Goal: Task Accomplishment & Management: Manage account settings

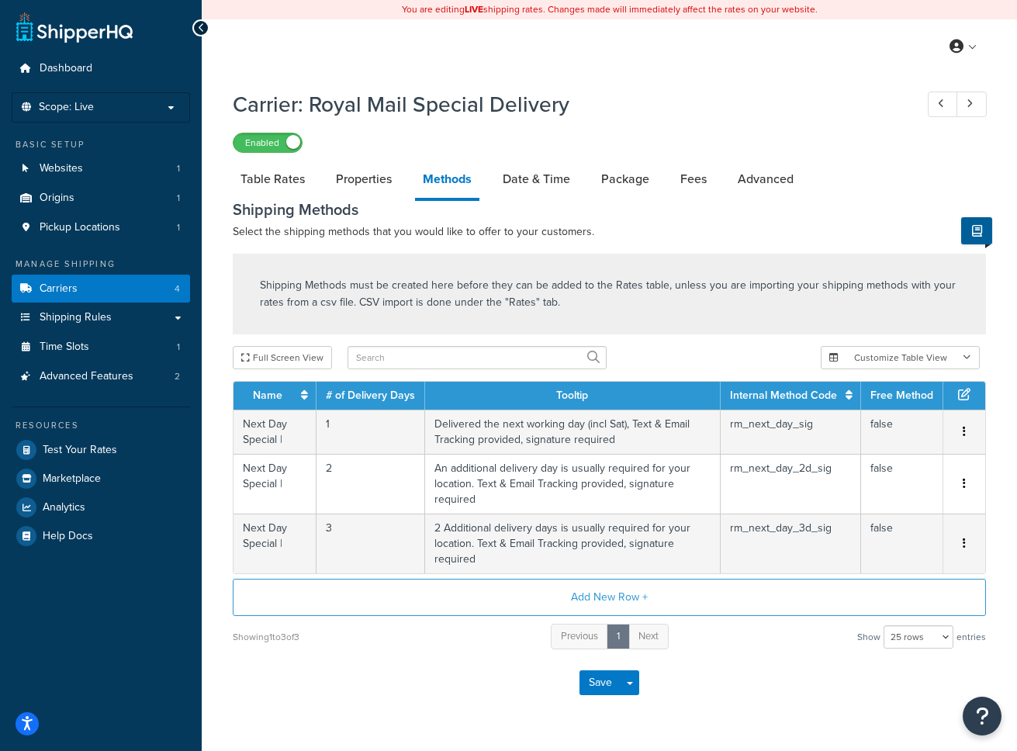
select select "25"
click at [111, 318] on link "Shipping Rules" at bounding box center [101, 317] width 178 height 29
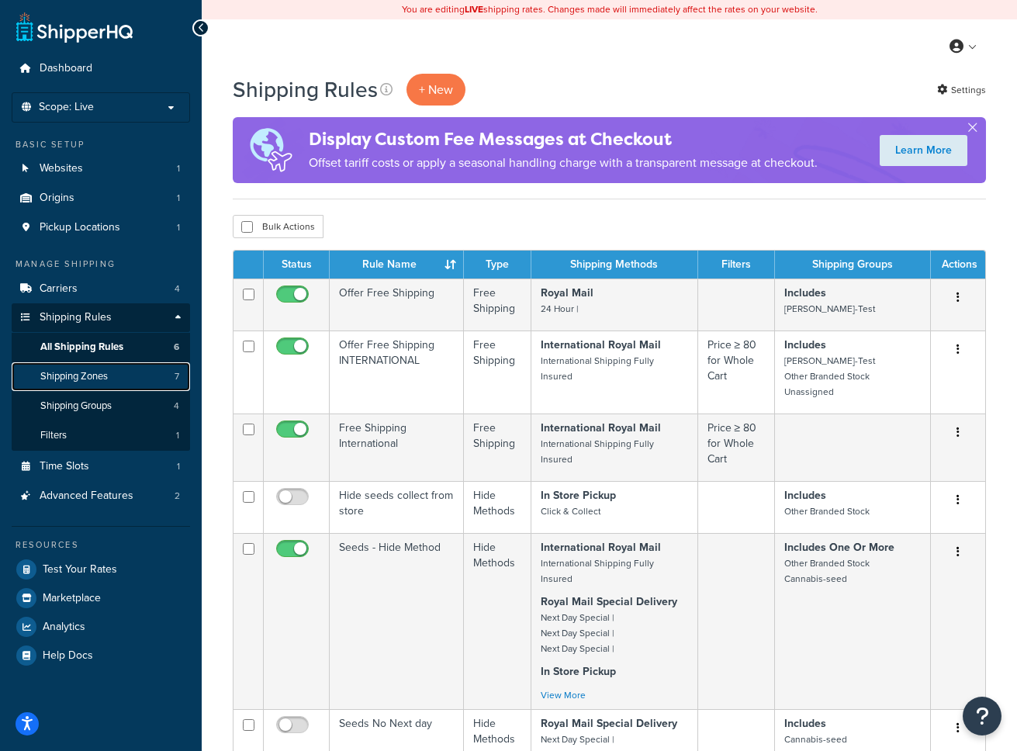
click at [76, 379] on span "Shipping Zones" at bounding box center [73, 376] width 67 height 13
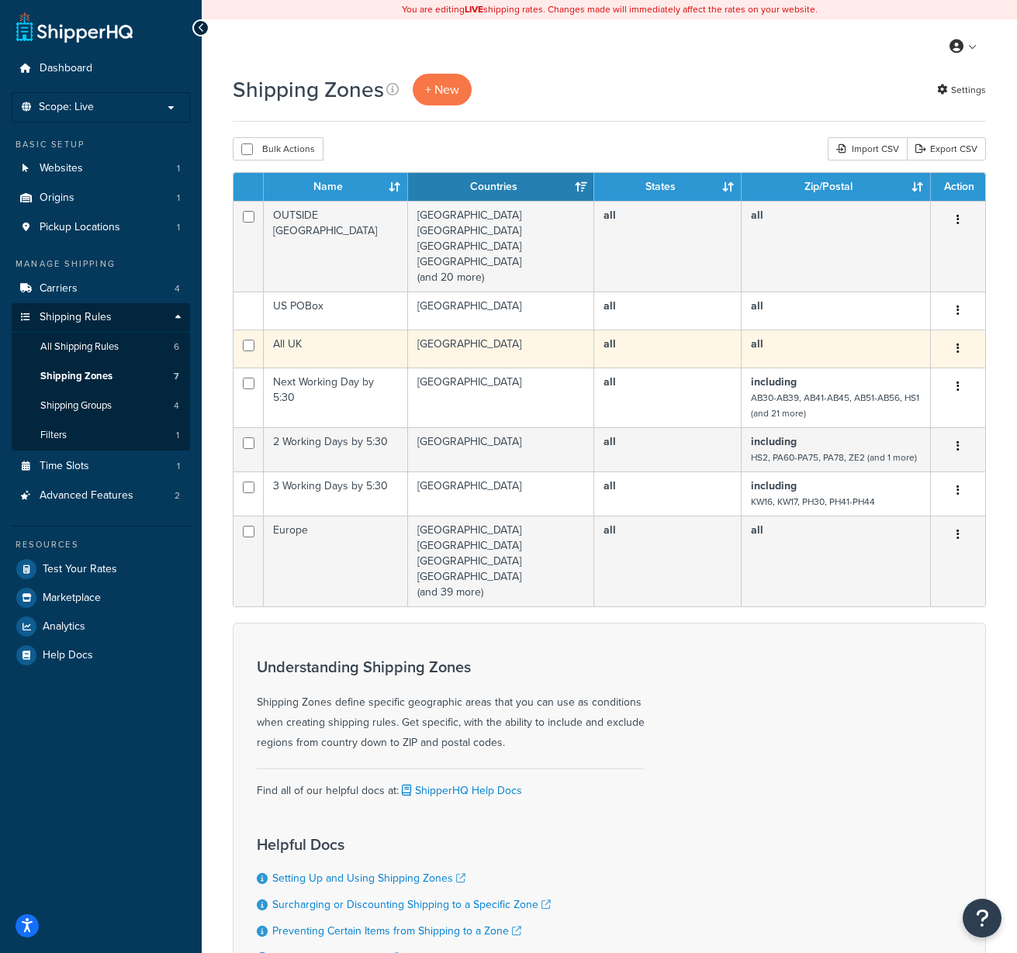
click at [363, 350] on td "All UK" at bounding box center [336, 349] width 144 height 38
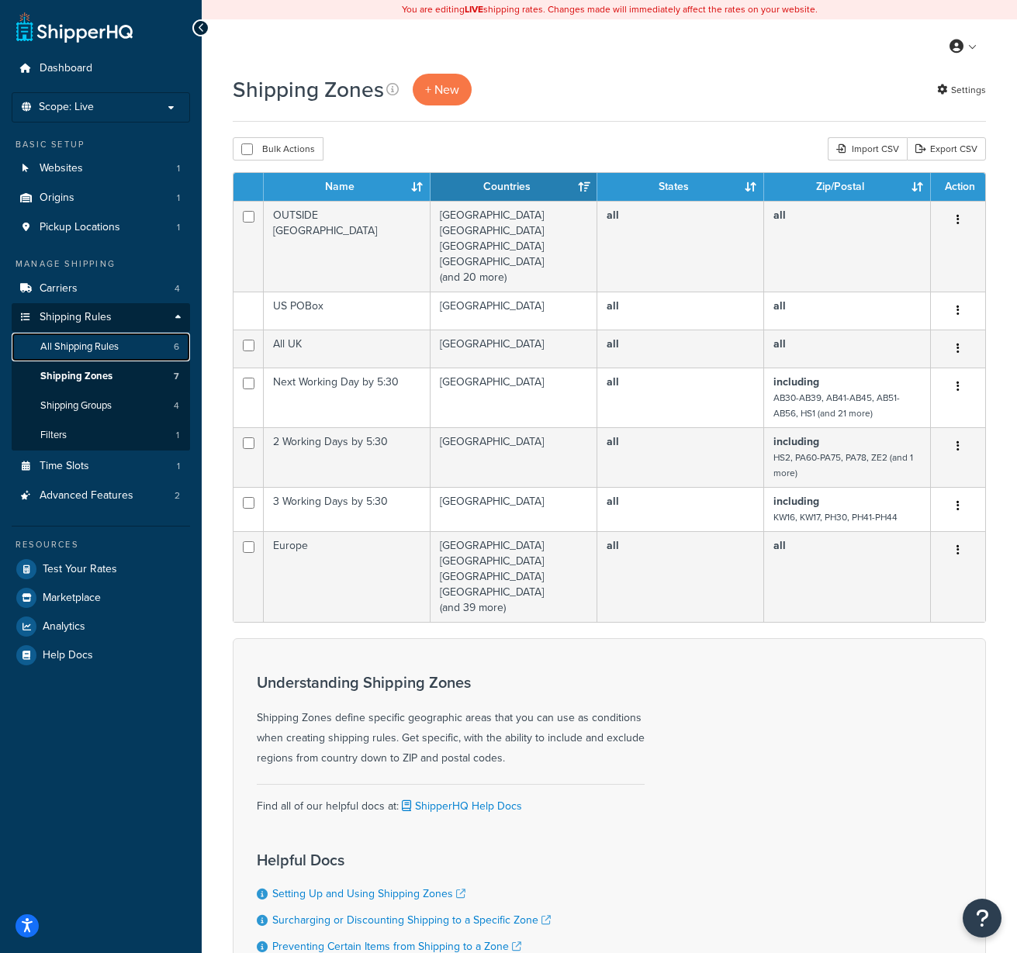
click at [131, 341] on link "All Shipping Rules 6" at bounding box center [101, 347] width 178 height 29
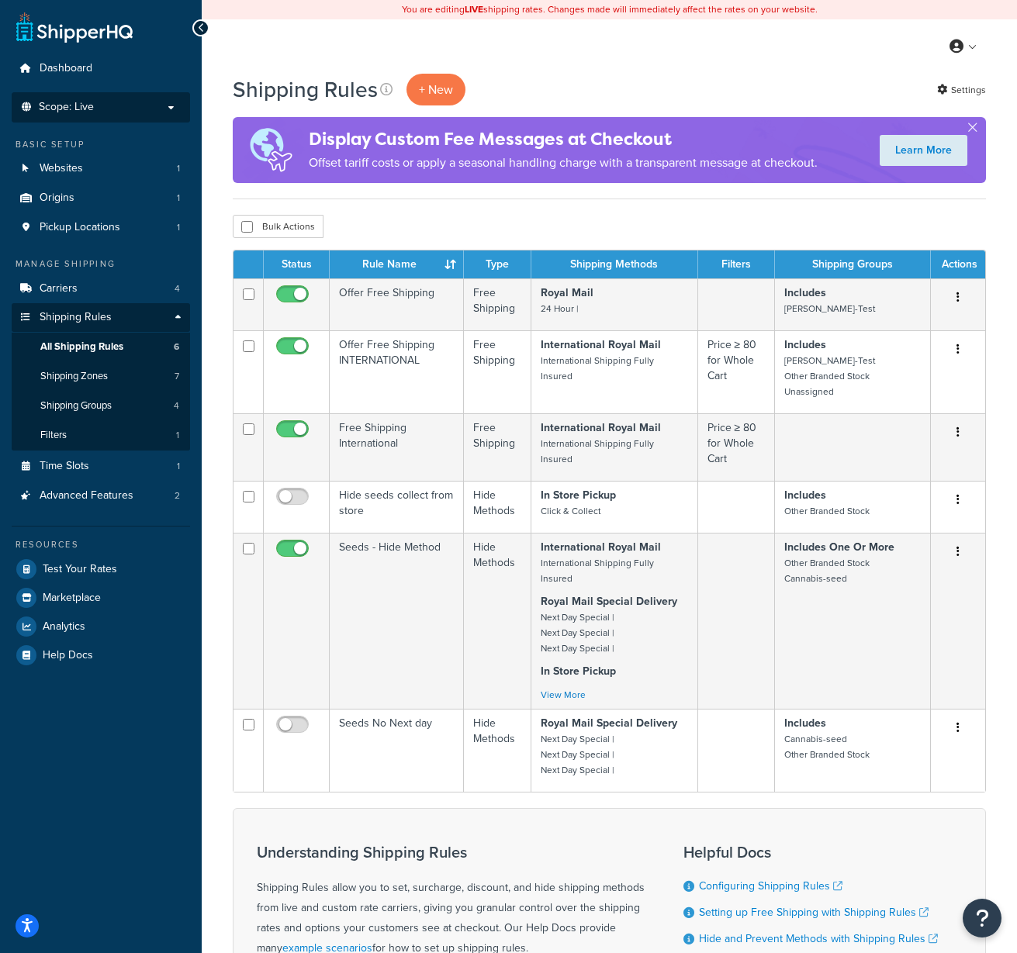
click at [125, 115] on li "Scope: Live Development Integration Test" at bounding box center [101, 107] width 178 height 30
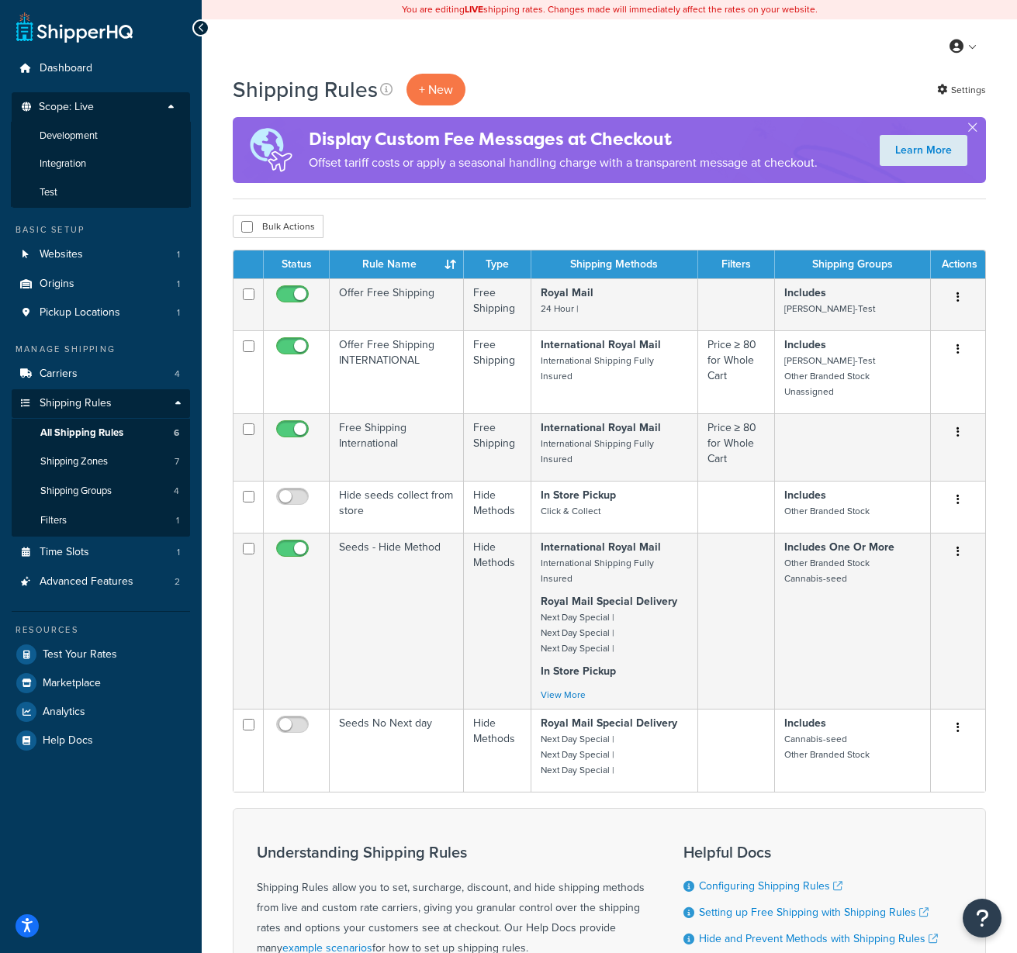
click at [293, 51] on div "My Profile Billing Global Settings Contact Us Logout" at bounding box center [609, 46] width 815 height 54
